Goal: Navigation & Orientation: Find specific page/section

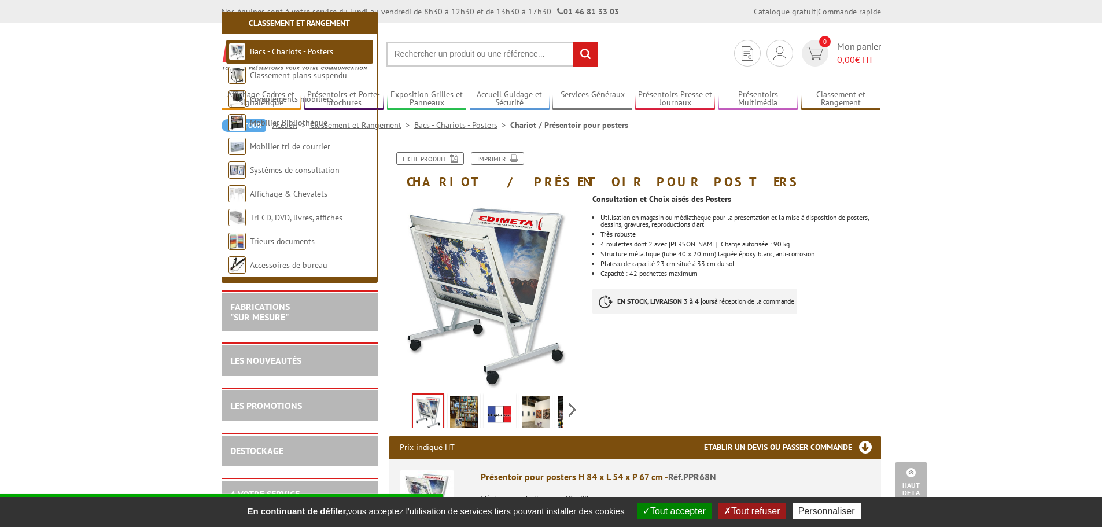
scroll to position [502, 0]
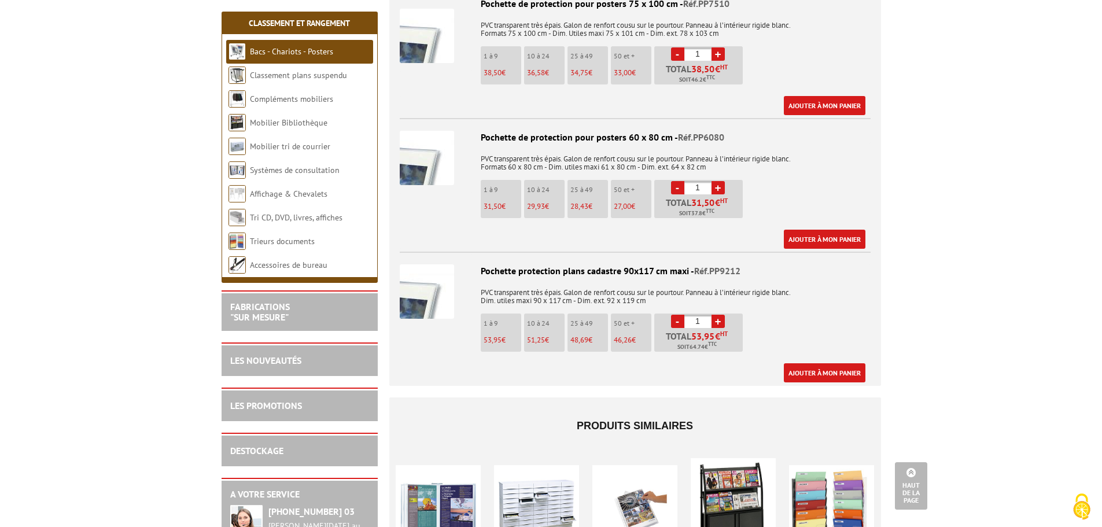
scroll to position [762, 0]
